Goal: Complete application form: Complete application form

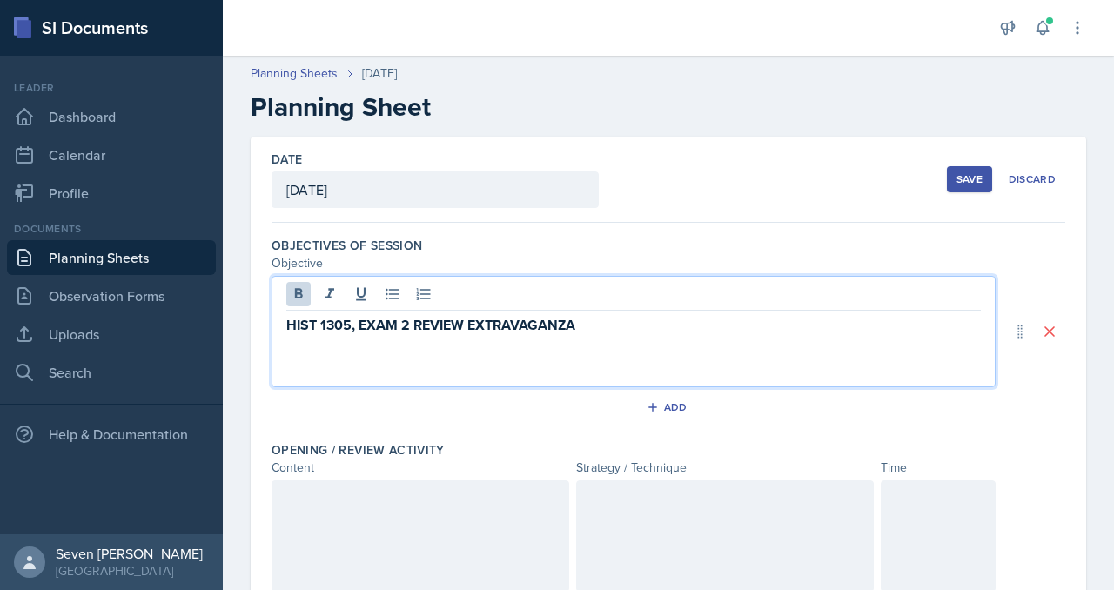
scroll to position [5148, 0]
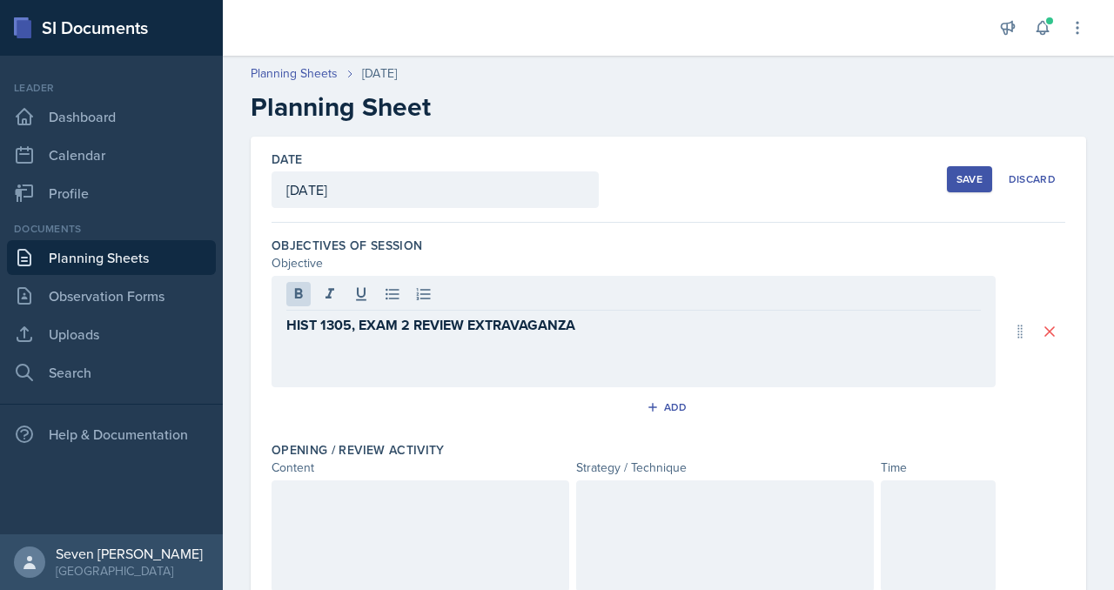
click at [972, 170] on button "Save" at bounding box center [969, 179] width 45 height 26
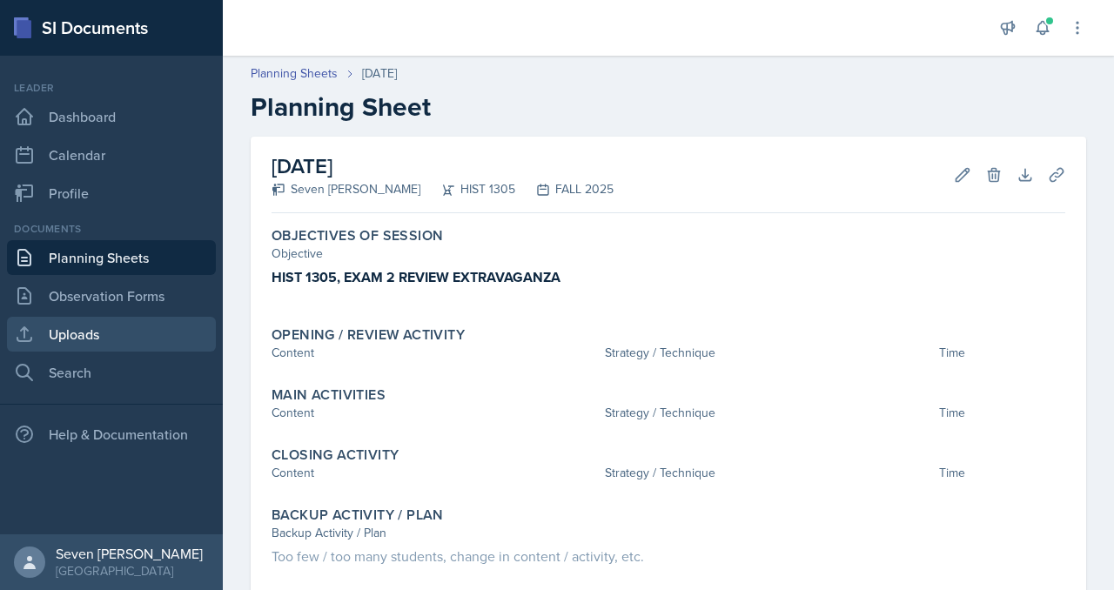
click at [117, 336] on link "Uploads" at bounding box center [111, 334] width 209 height 35
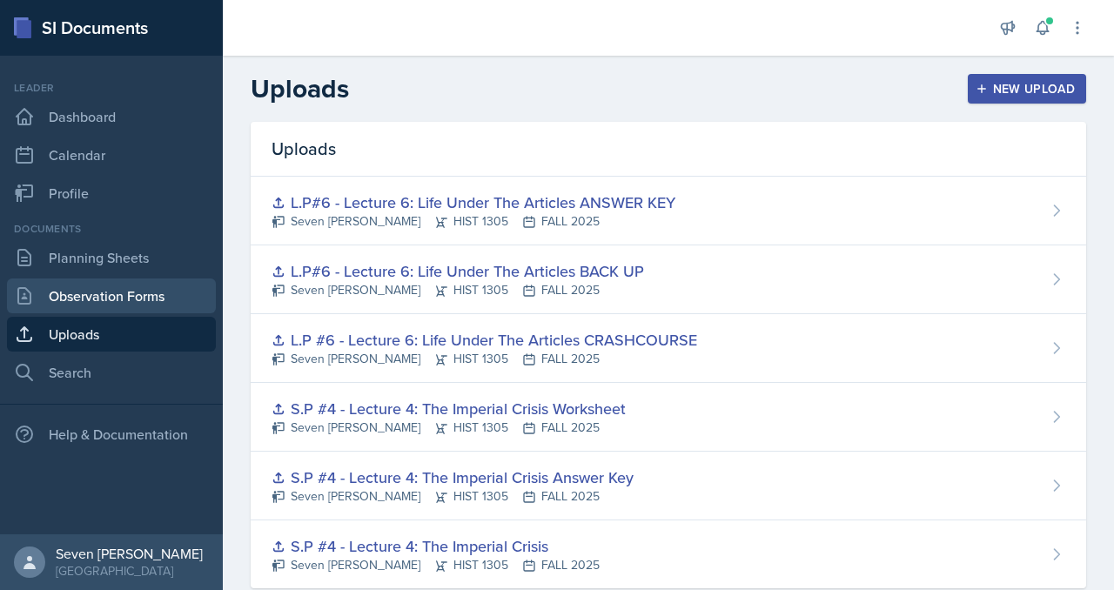
click at [118, 295] on link "Observation Forms" at bounding box center [111, 296] width 209 height 35
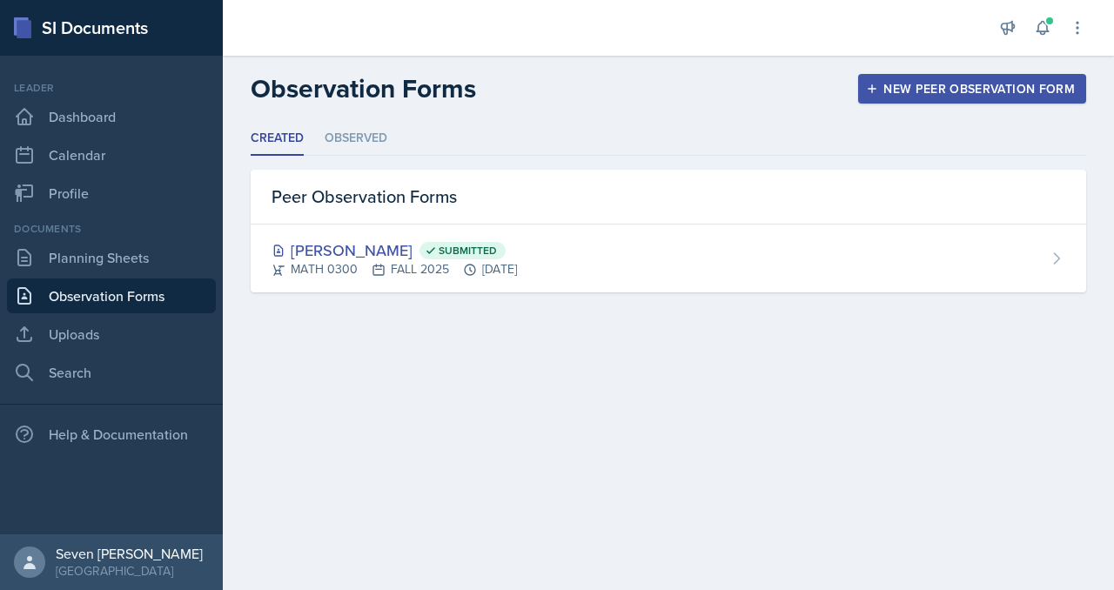
click at [988, 83] on div "New Peer Observation Form" at bounding box center [972, 89] width 205 height 14
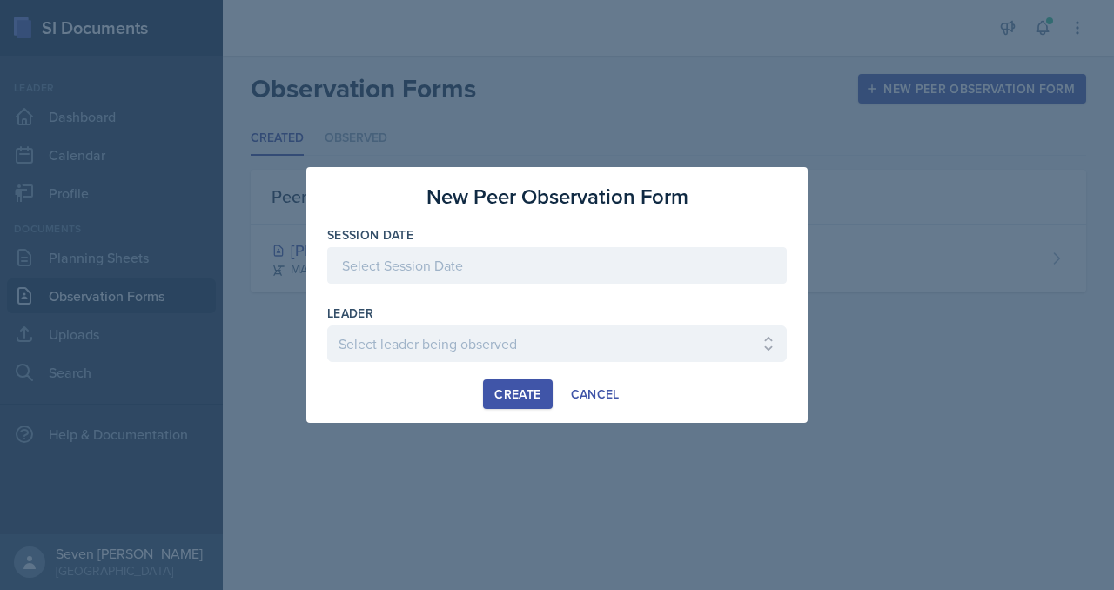
click at [588, 263] on div at bounding box center [557, 265] width 460 height 37
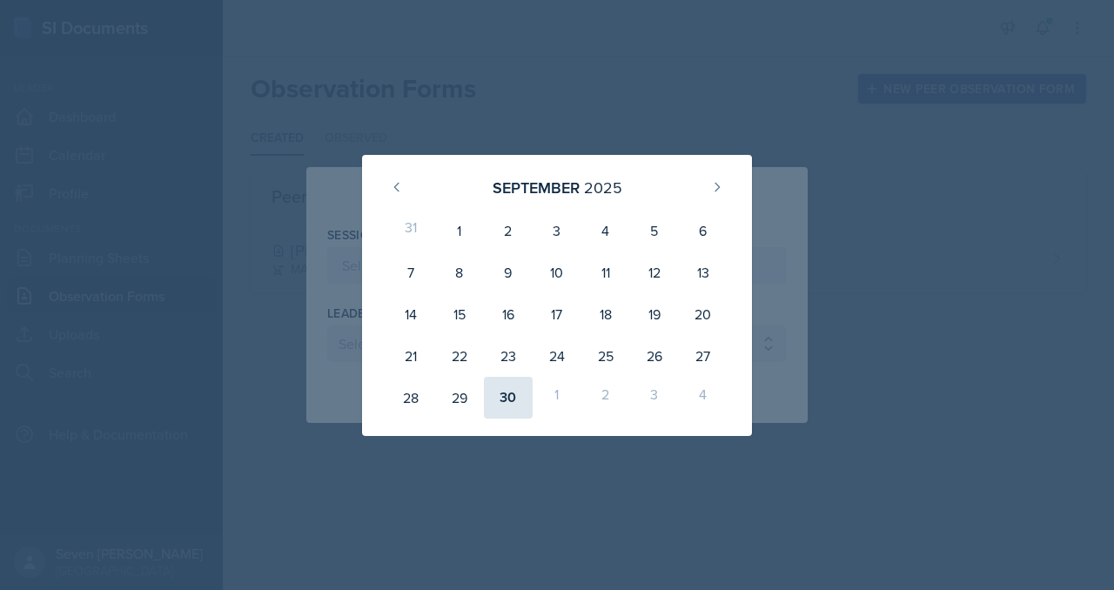
click at [510, 401] on div "30" at bounding box center [508, 398] width 49 height 42
type input "[DATE]"
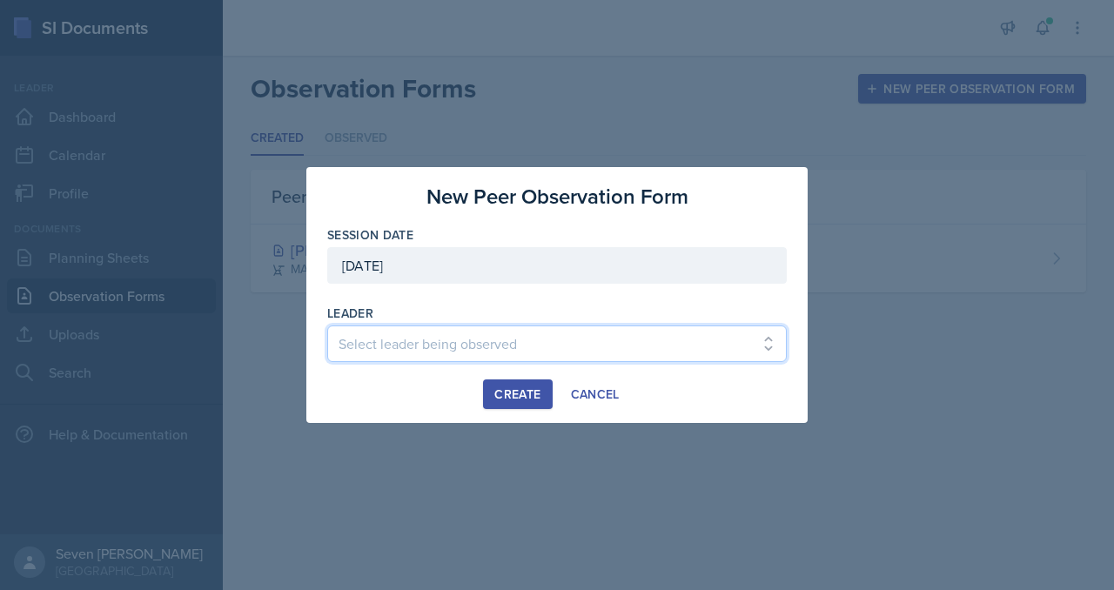
click at [498, 349] on select "Select leader being observed [PERSON_NAME] / BIOL 1301 / COP #5 - Mercury [PERS…" at bounding box center [557, 344] width 460 height 37
select select "f4ac70ec-1804-4b6e-bf4b-1231ab5452bb"
click at [327, 326] on select "Select leader being observed [PERSON_NAME] / BIOL 1301 / COP #5 - Mercury [PERS…" at bounding box center [557, 344] width 460 height 37
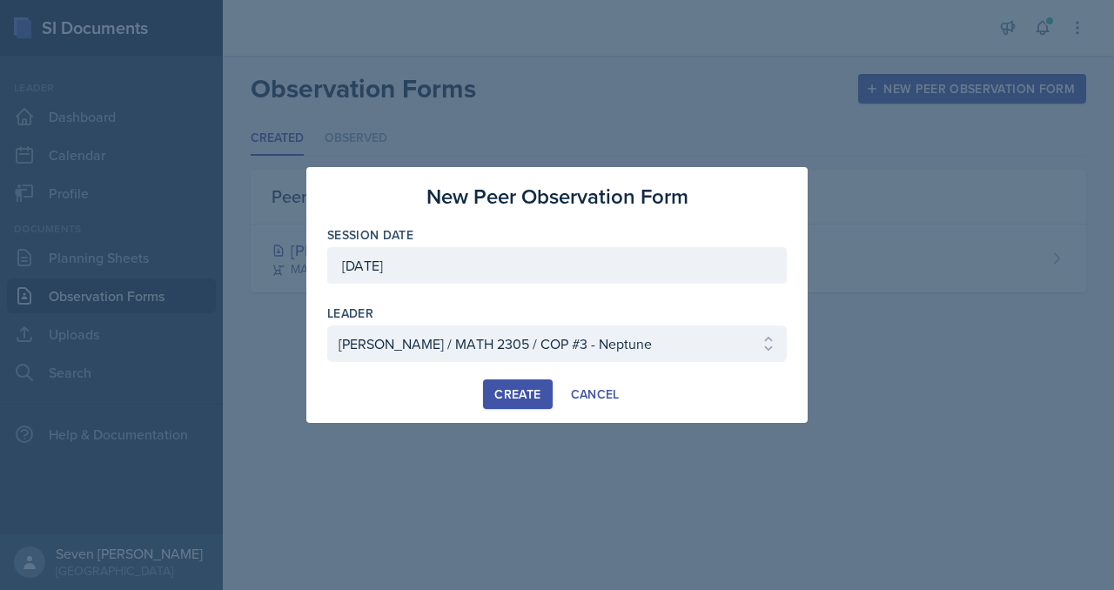
click at [529, 398] on div "Create" at bounding box center [517, 394] width 46 height 14
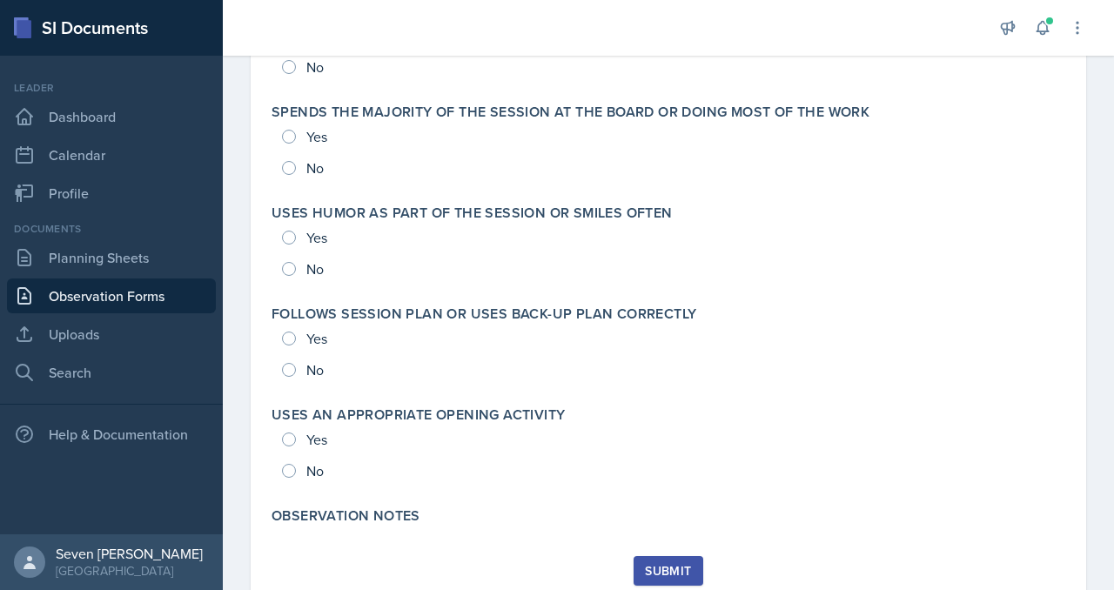
scroll to position [3804, 0]
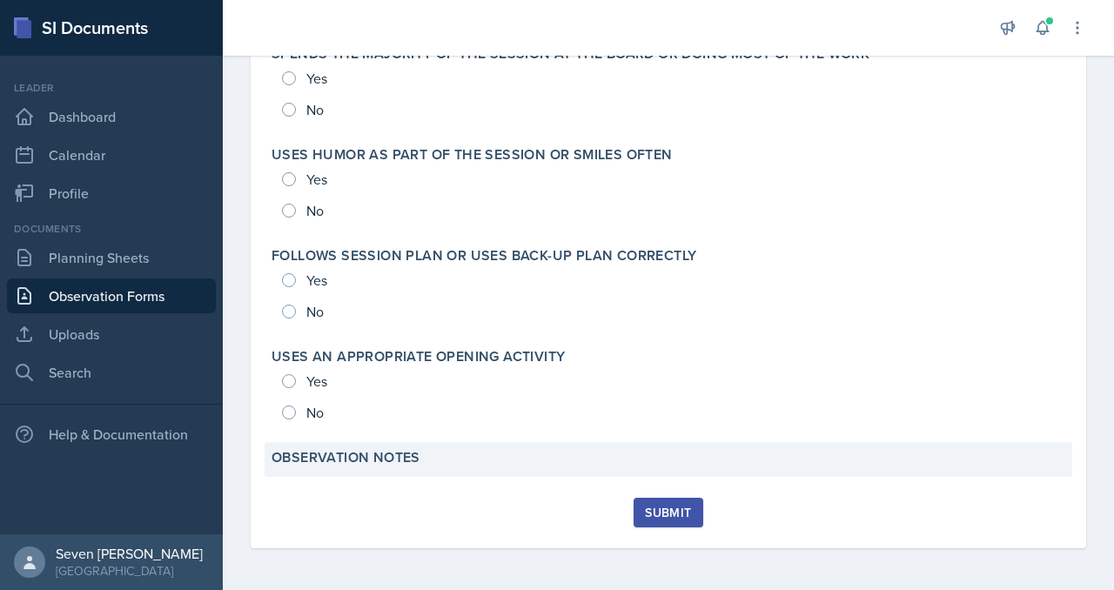
click at [425, 465] on div "Observation Notes" at bounding box center [669, 457] width 794 height 17
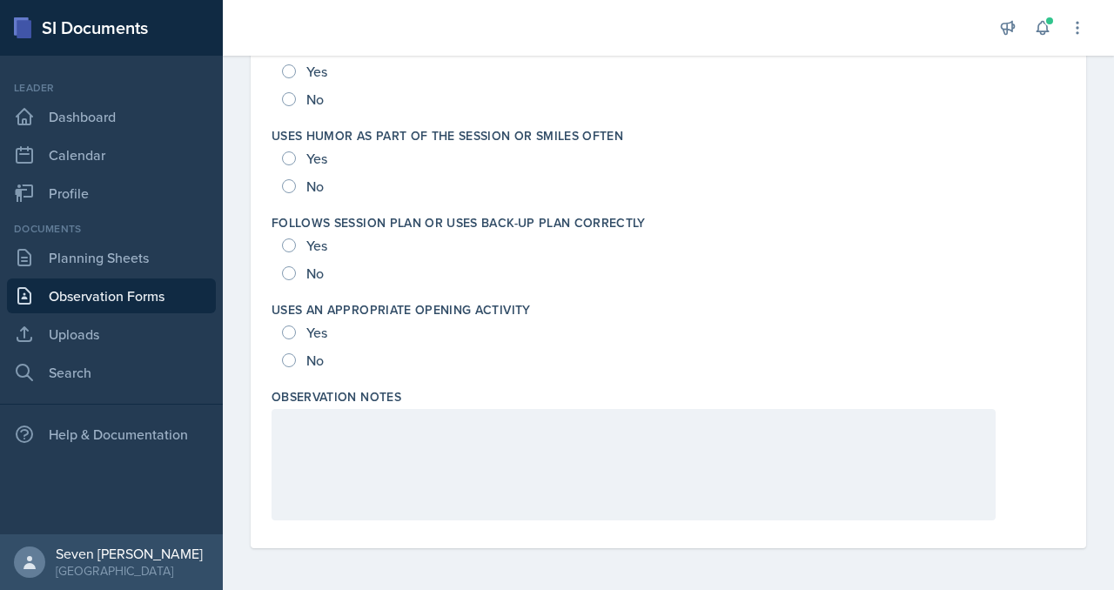
scroll to position [3382, 0]
click at [425, 450] on div at bounding box center [634, 464] width 724 height 111
